Goal: Information Seeking & Learning: Learn about a topic

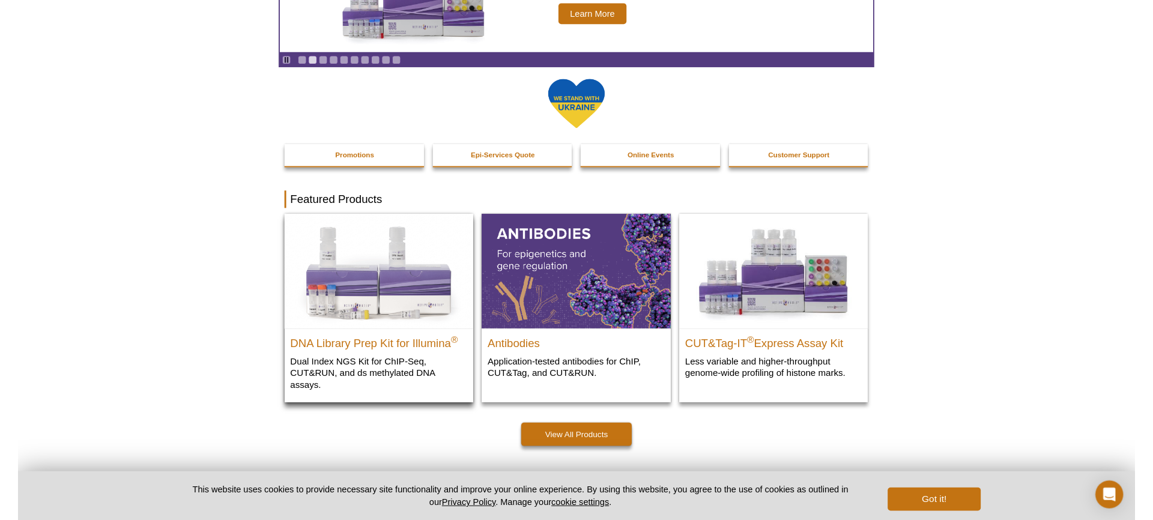
scroll to position [142, 0]
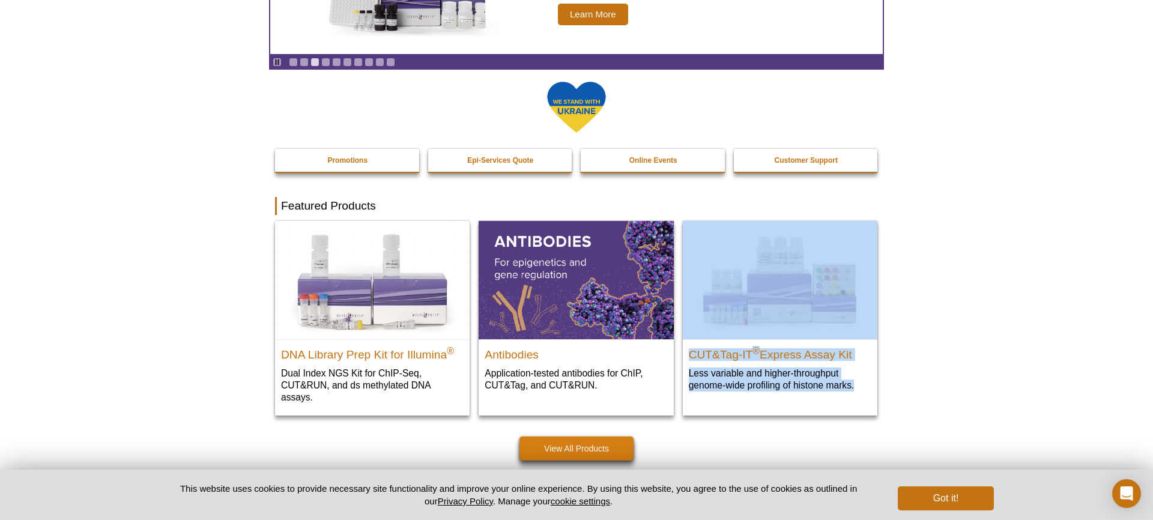
click at [584, 447] on link "View All Products" at bounding box center [576, 448] width 114 height 24
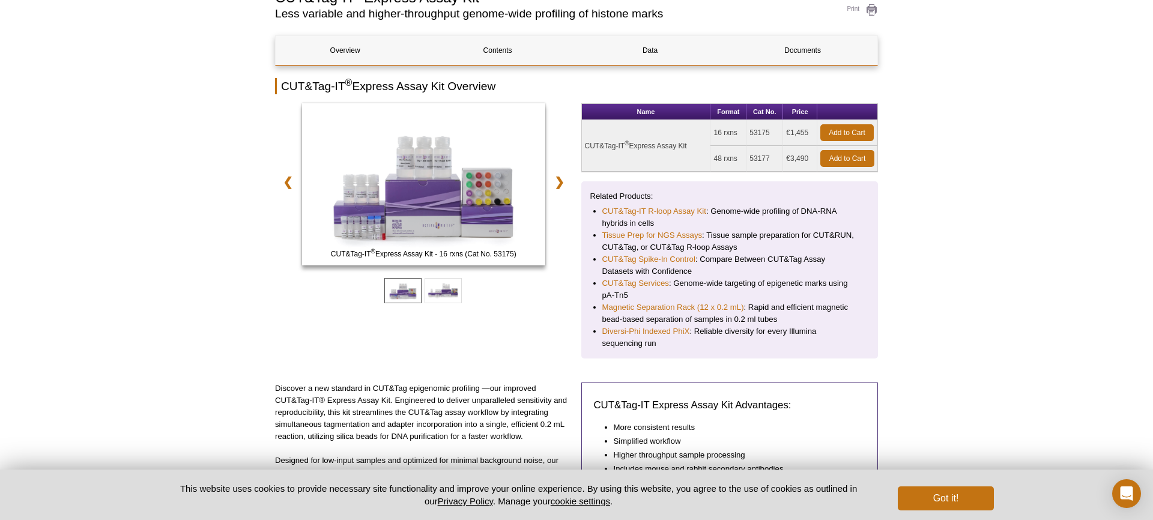
scroll to position [107, 0]
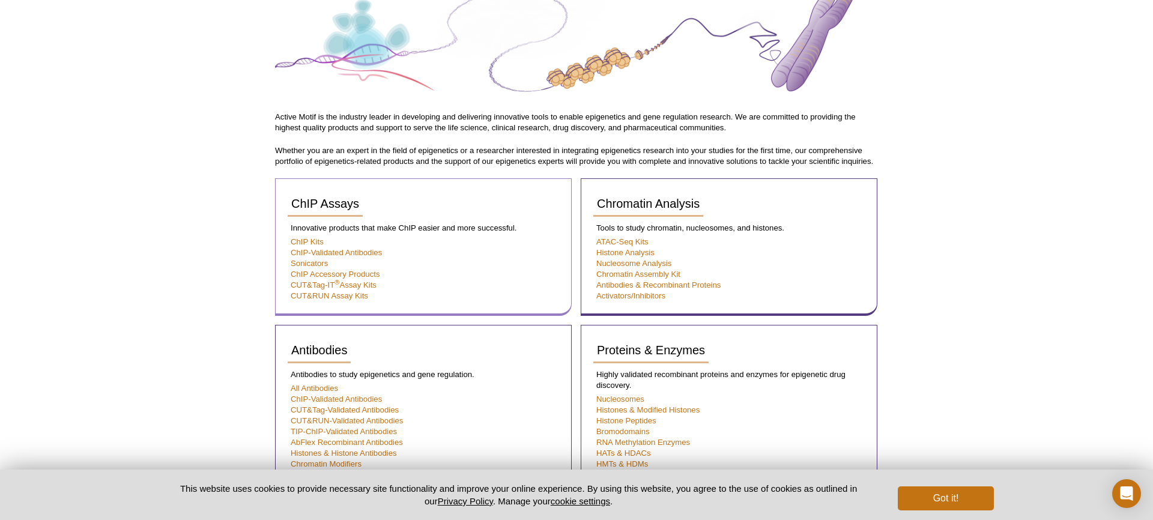
scroll to position [154, 0]
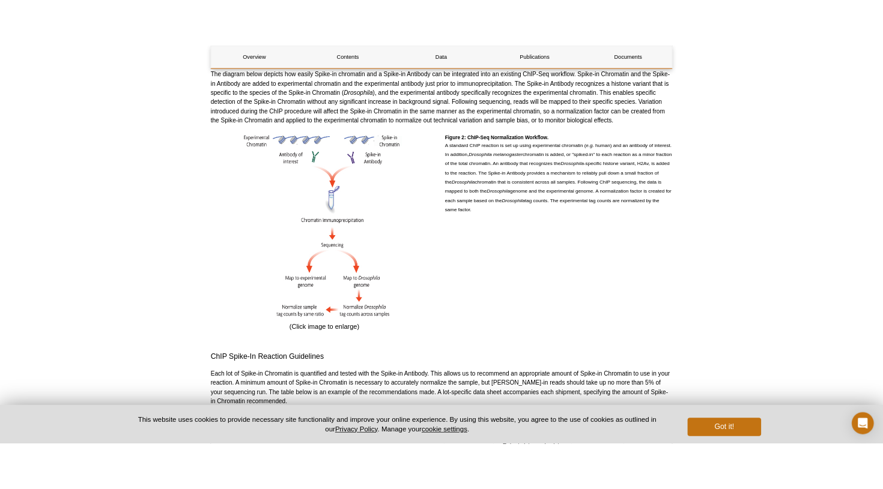
scroll to position [893, 0]
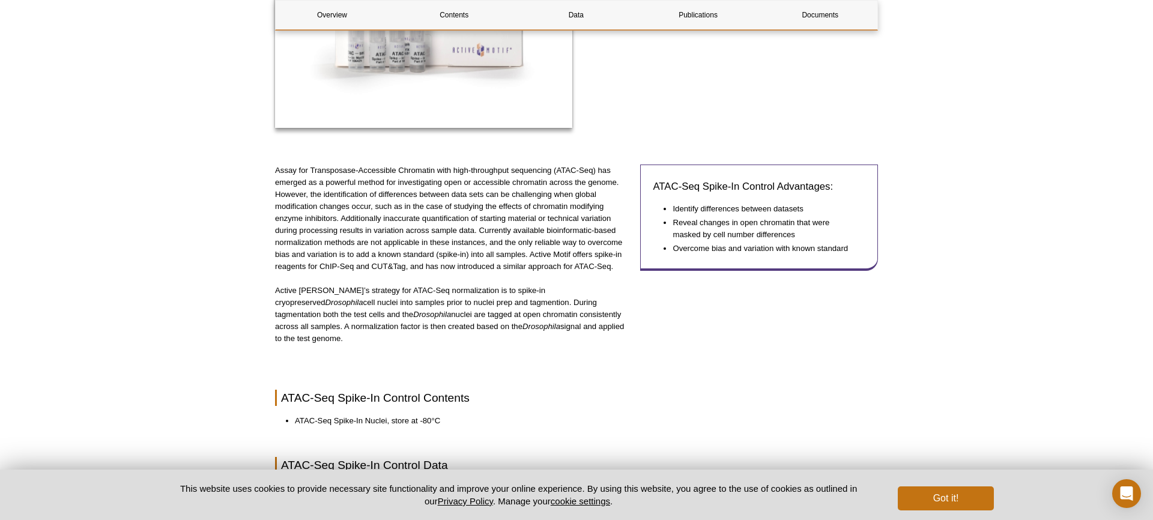
scroll to position [279, 0]
